Goal: Navigation & Orientation: Go to known website

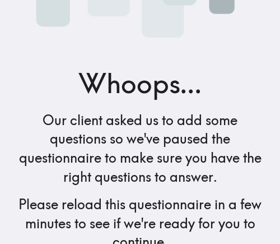
scroll to position [186, 0]
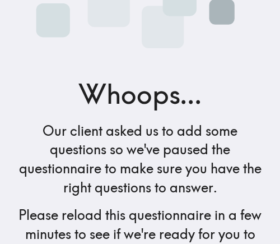
scroll to position [186, 0]
